Goal: Navigation & Orientation: Go to known website

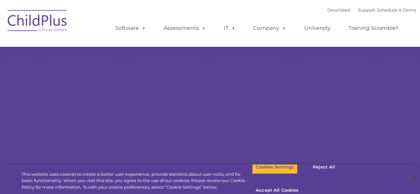
select select "MEDIUM"
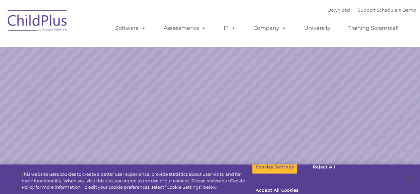
select select "MEDIUM"
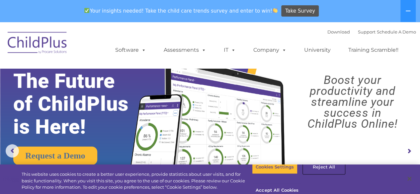
click at [323, 174] on button "Reject All" at bounding box center [324, 167] width 42 height 14
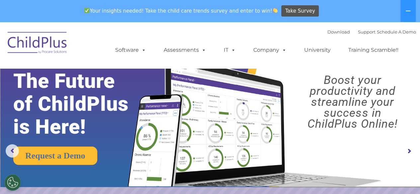
click at [411, 8] on button at bounding box center [408, 11] width 15 height 22
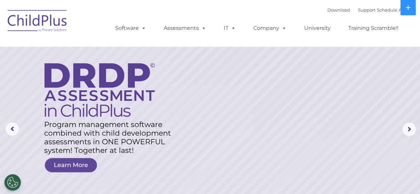
click at [48, 18] on img at bounding box center [37, 21] width 66 height 33
